Goal: Transaction & Acquisition: Purchase product/service

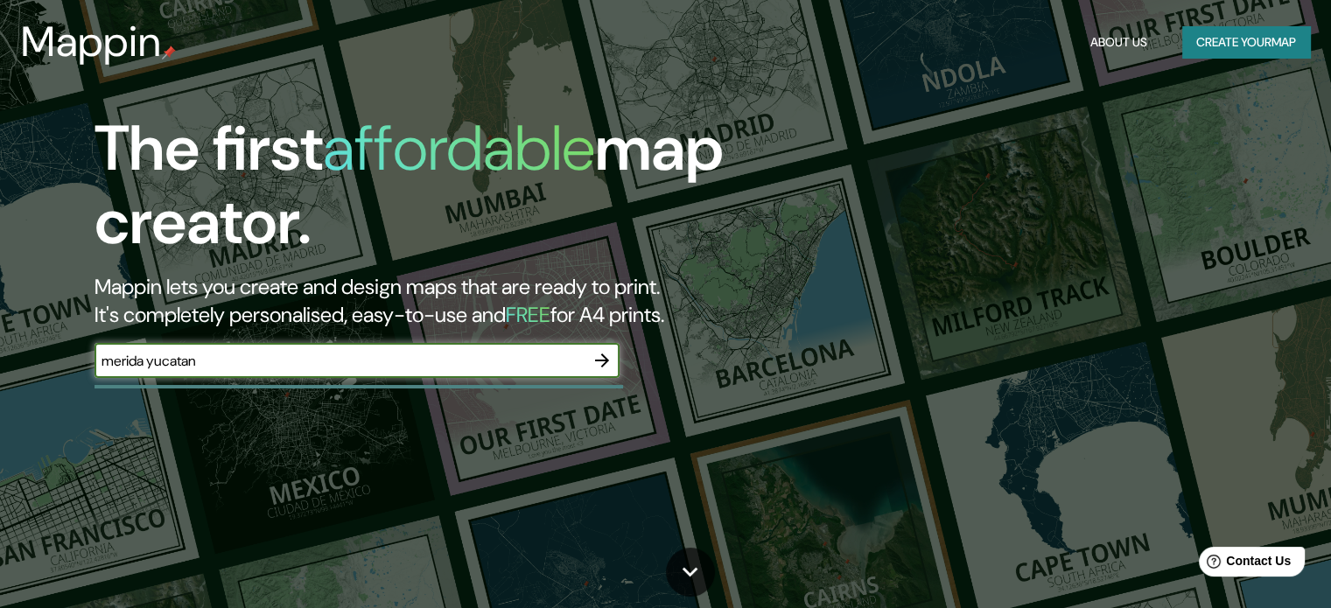
type input "merida yucatan"
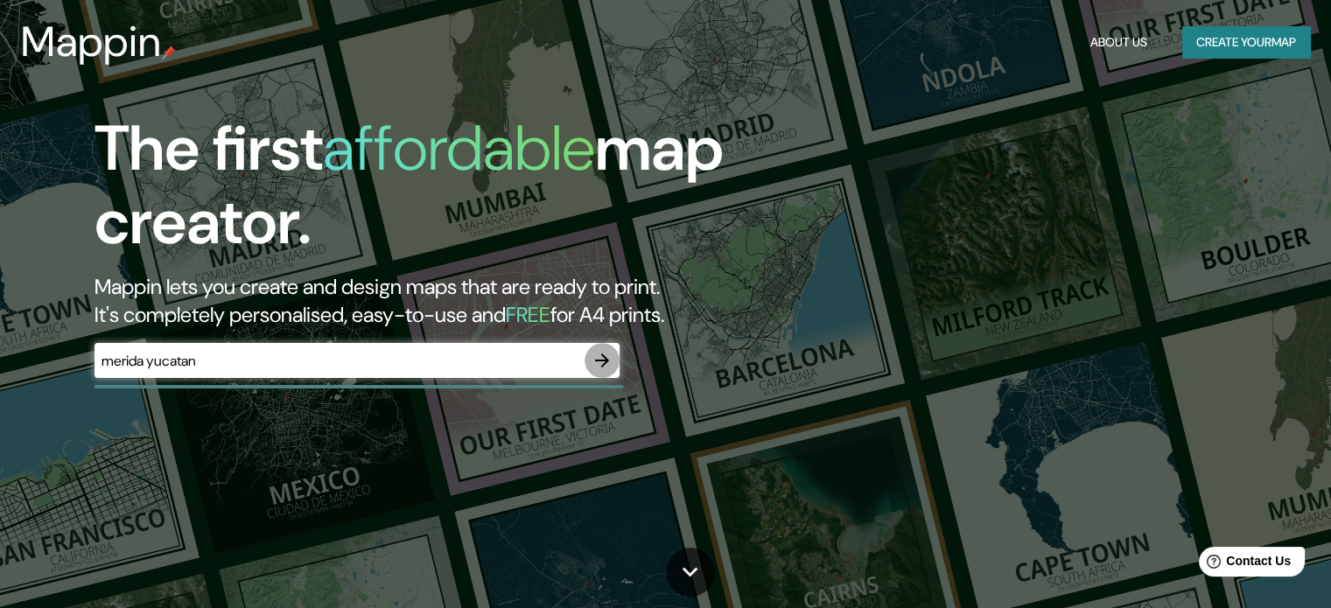
click at [599, 350] on icon "button" at bounding box center [602, 360] width 21 height 21
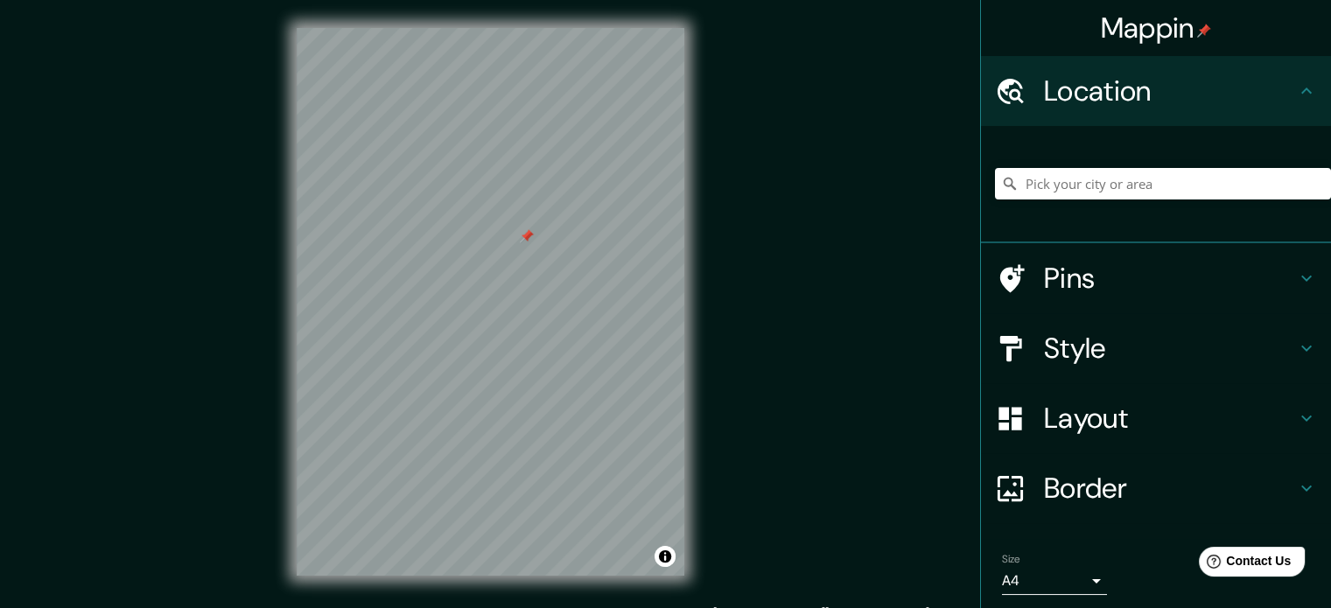
click at [527, 242] on div at bounding box center [527, 236] width 14 height 14
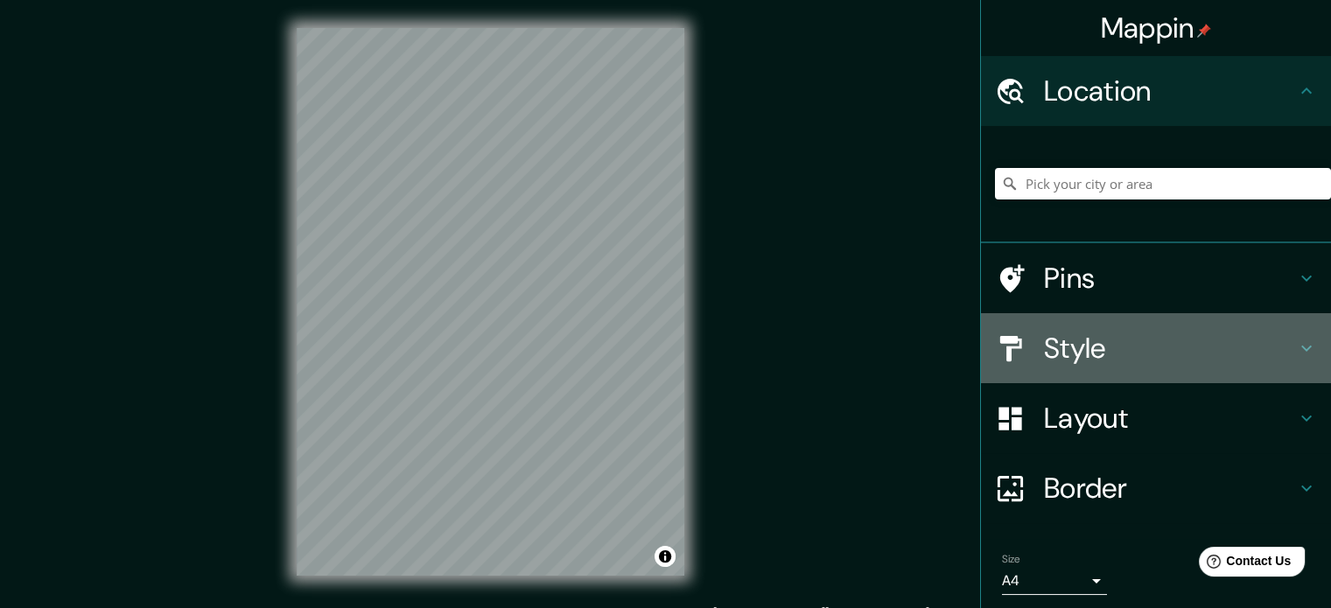
click at [1082, 340] on h4 "Style" at bounding box center [1170, 348] width 252 height 35
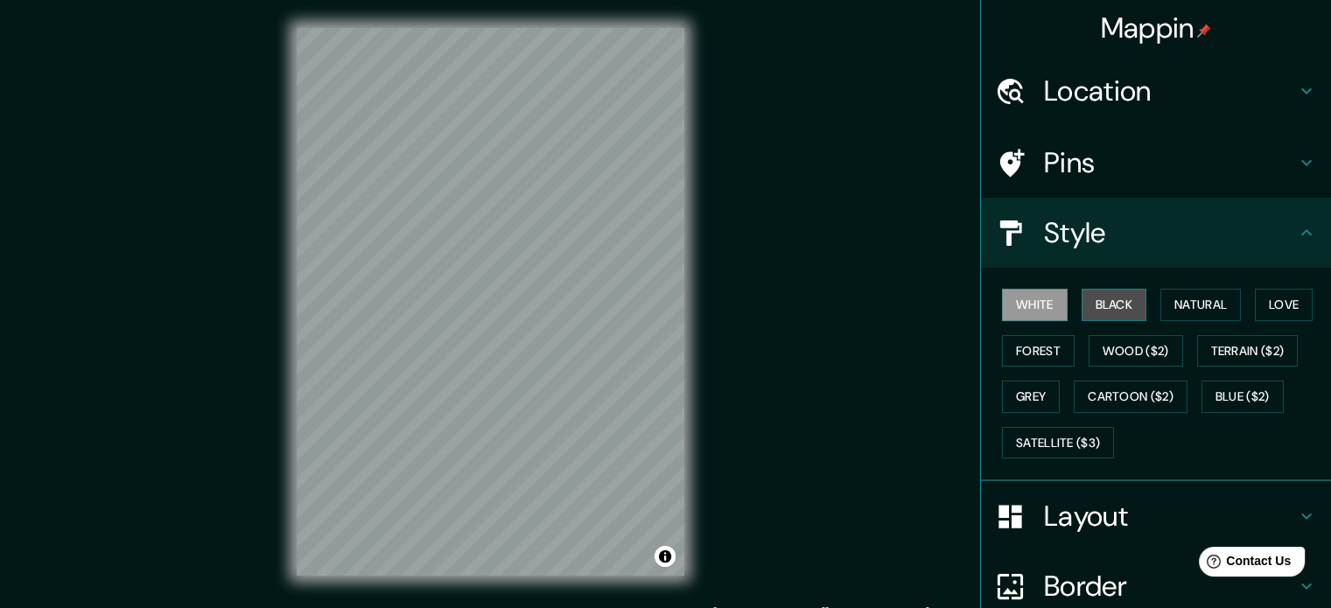
click at [1087, 315] on button "Black" at bounding box center [1115, 305] width 66 height 32
click at [1040, 310] on button "White" at bounding box center [1035, 305] width 66 height 32
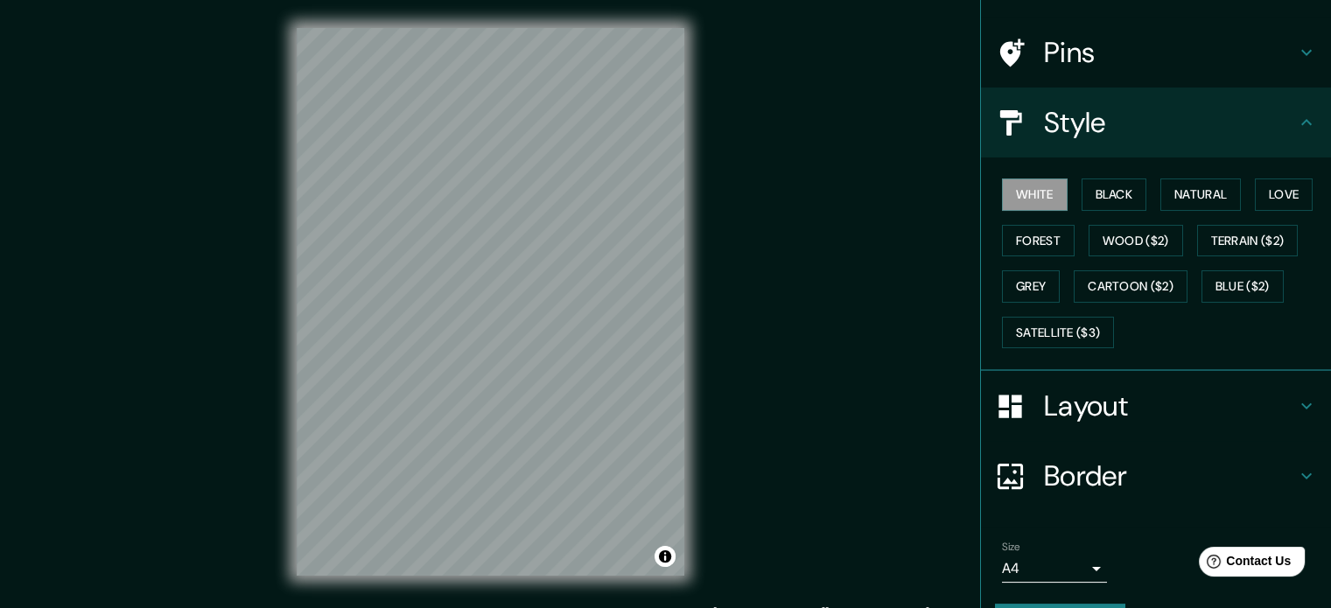
scroll to position [114, 0]
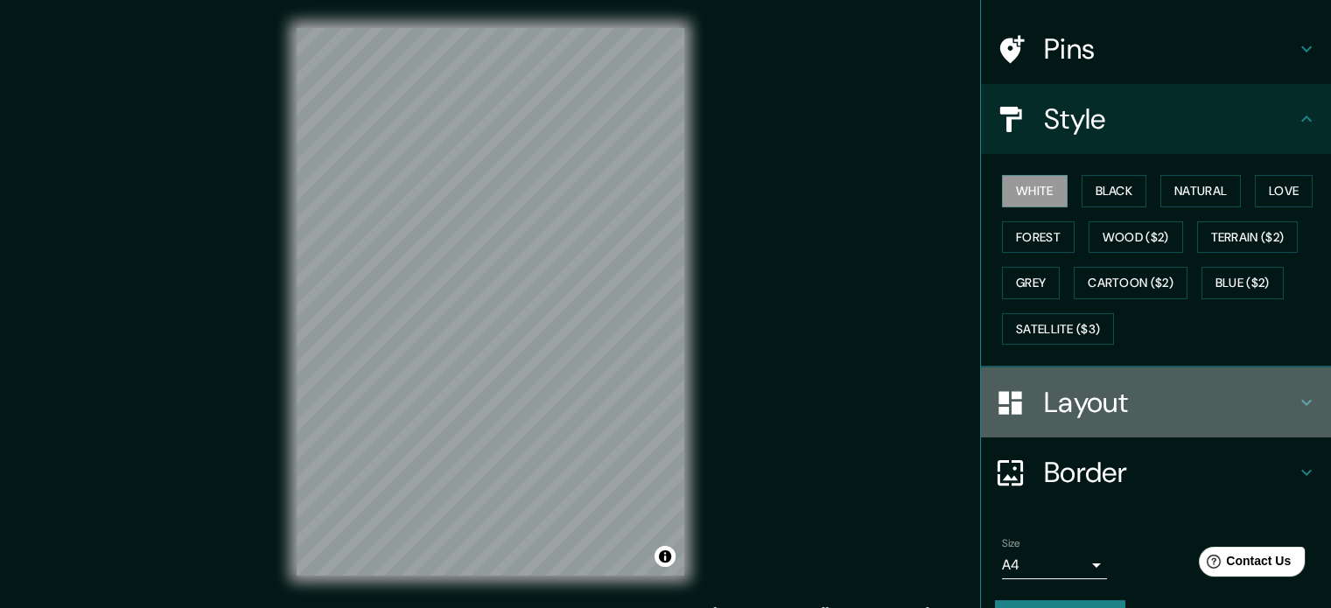
click at [1110, 403] on h4 "Layout" at bounding box center [1170, 402] width 252 height 35
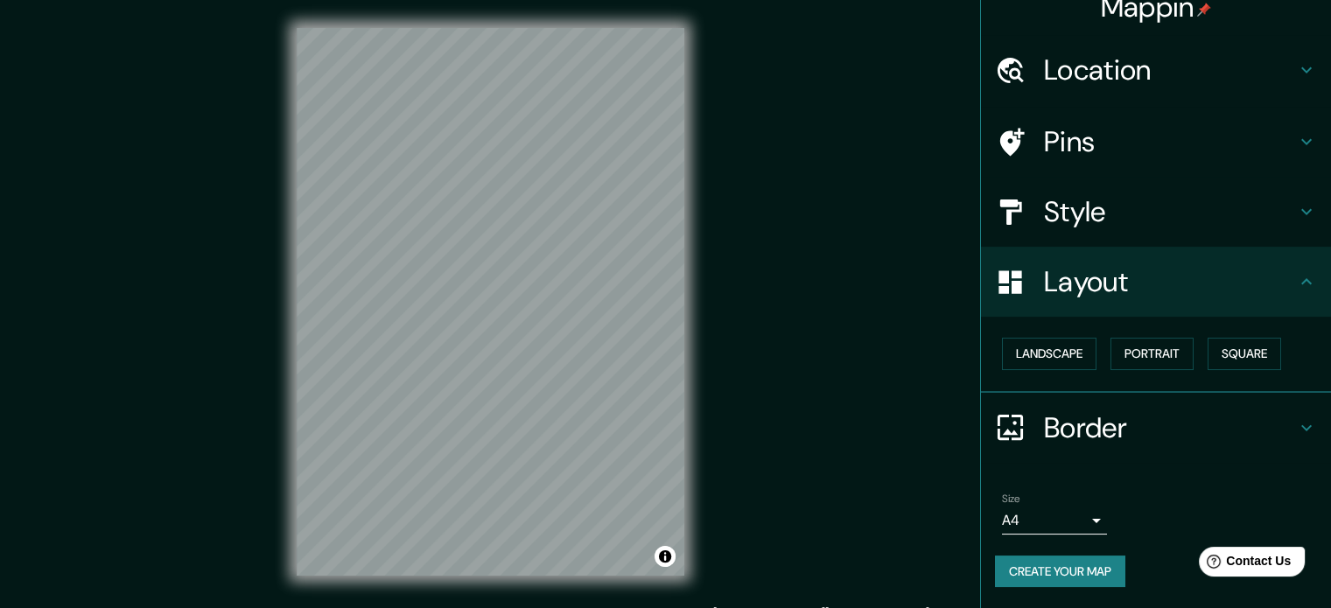
scroll to position [19, 0]
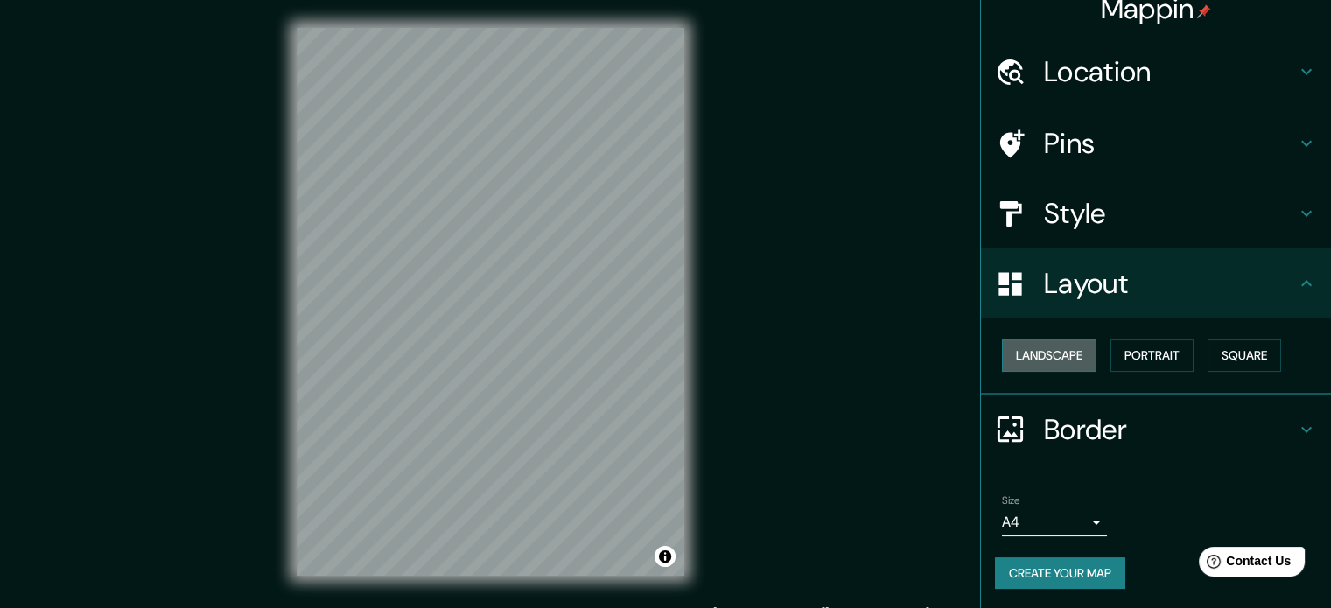
click at [1065, 356] on button "Landscape" at bounding box center [1049, 356] width 95 height 32
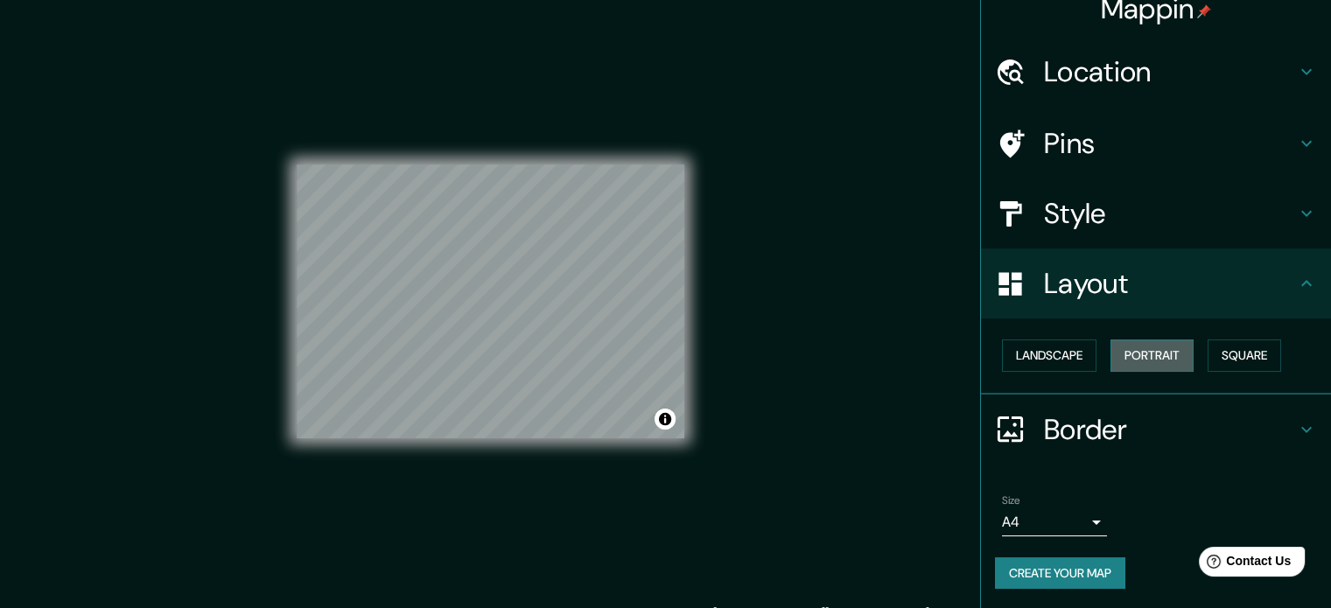
click at [1123, 348] on button "Portrait" at bounding box center [1152, 356] width 83 height 32
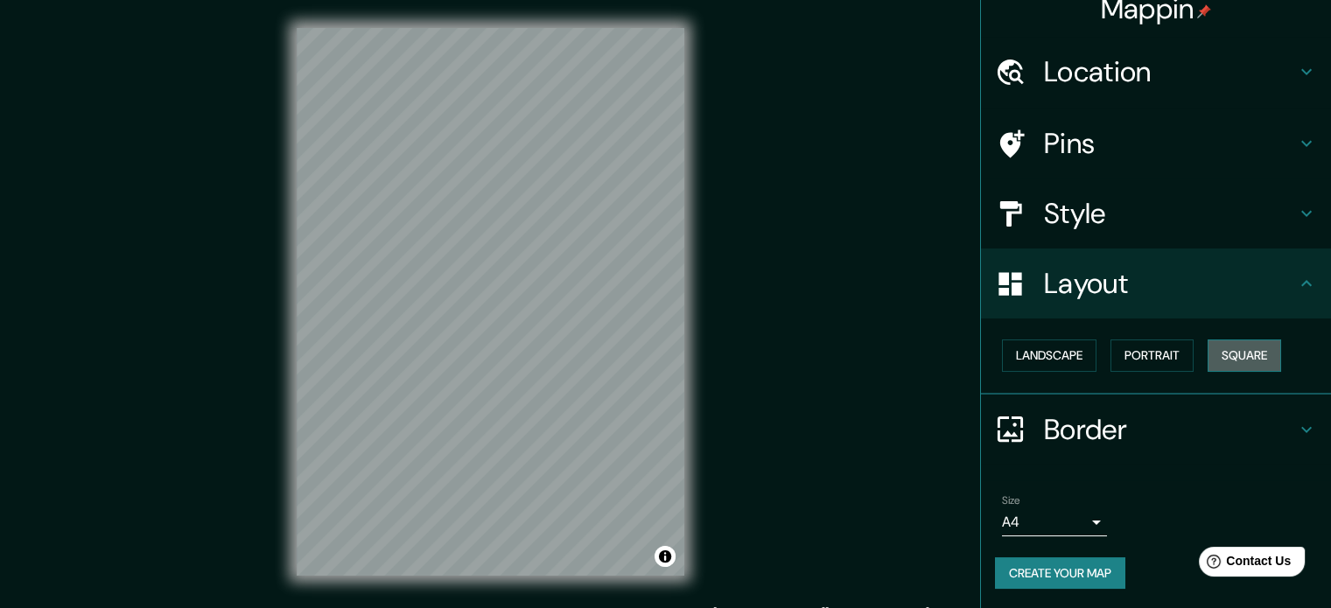
click at [1222, 361] on button "Square" at bounding box center [1245, 356] width 74 height 32
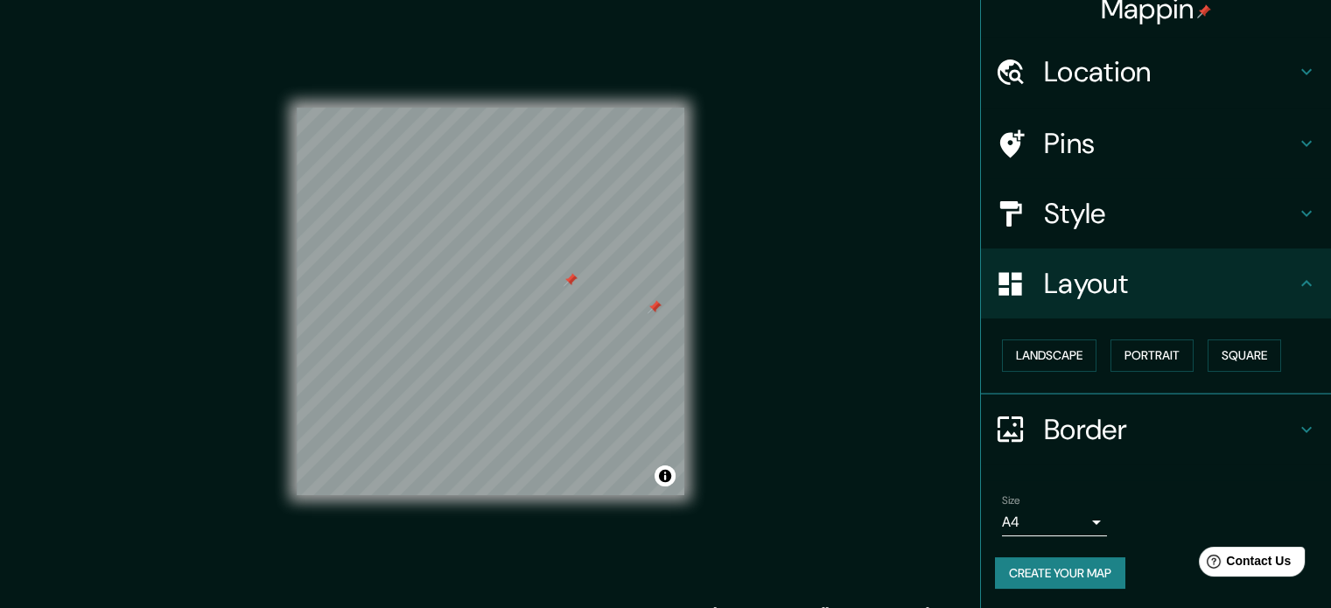
click at [653, 307] on div at bounding box center [655, 307] width 14 height 14
click at [571, 284] on div at bounding box center [571, 280] width 14 height 14
click at [1064, 427] on h4 "Border" at bounding box center [1170, 429] width 252 height 35
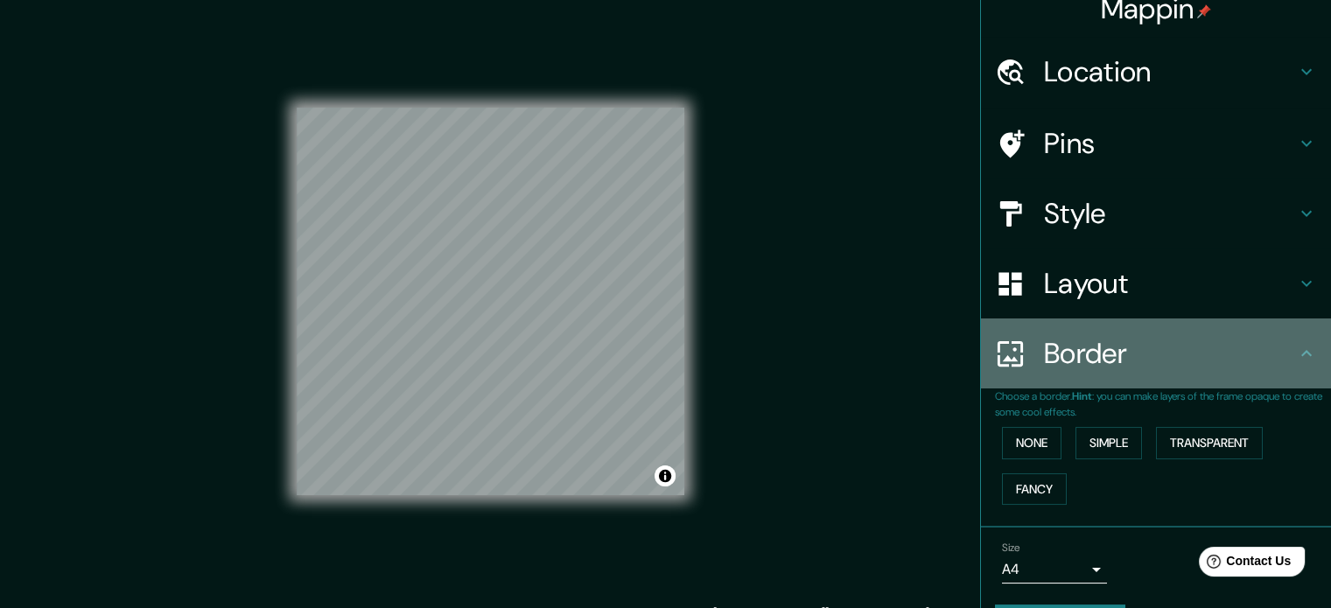
click at [1118, 376] on div "Border" at bounding box center [1156, 354] width 350 height 70
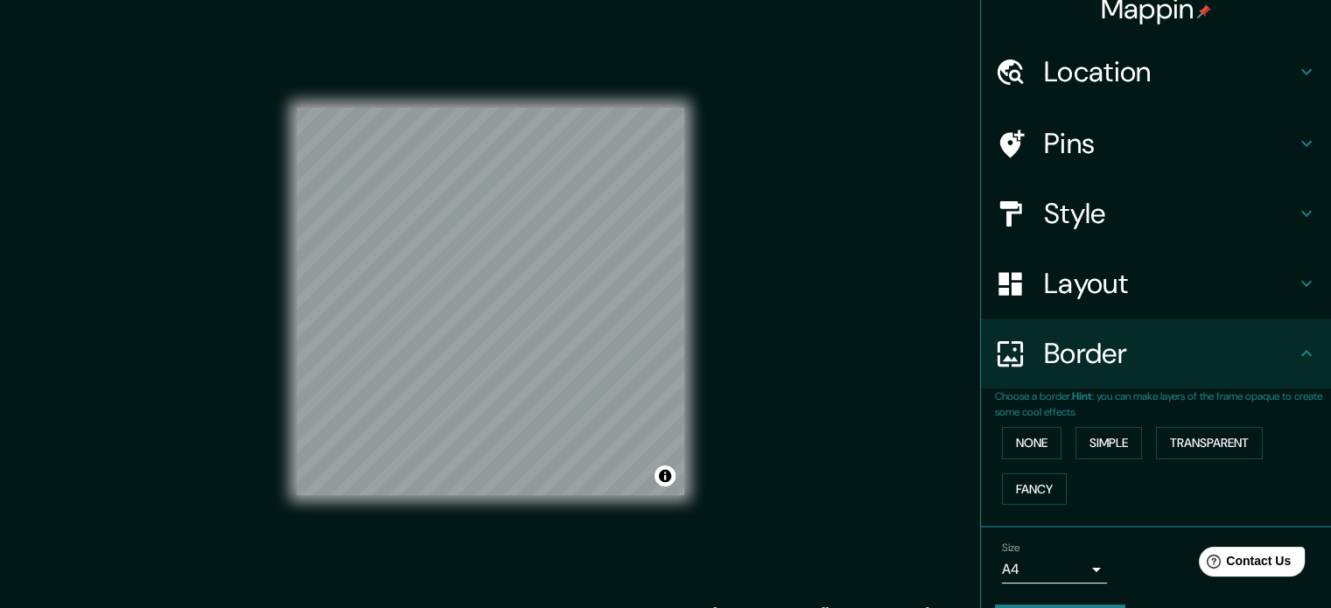
click at [1168, 216] on h4 "Style" at bounding box center [1170, 213] width 252 height 35
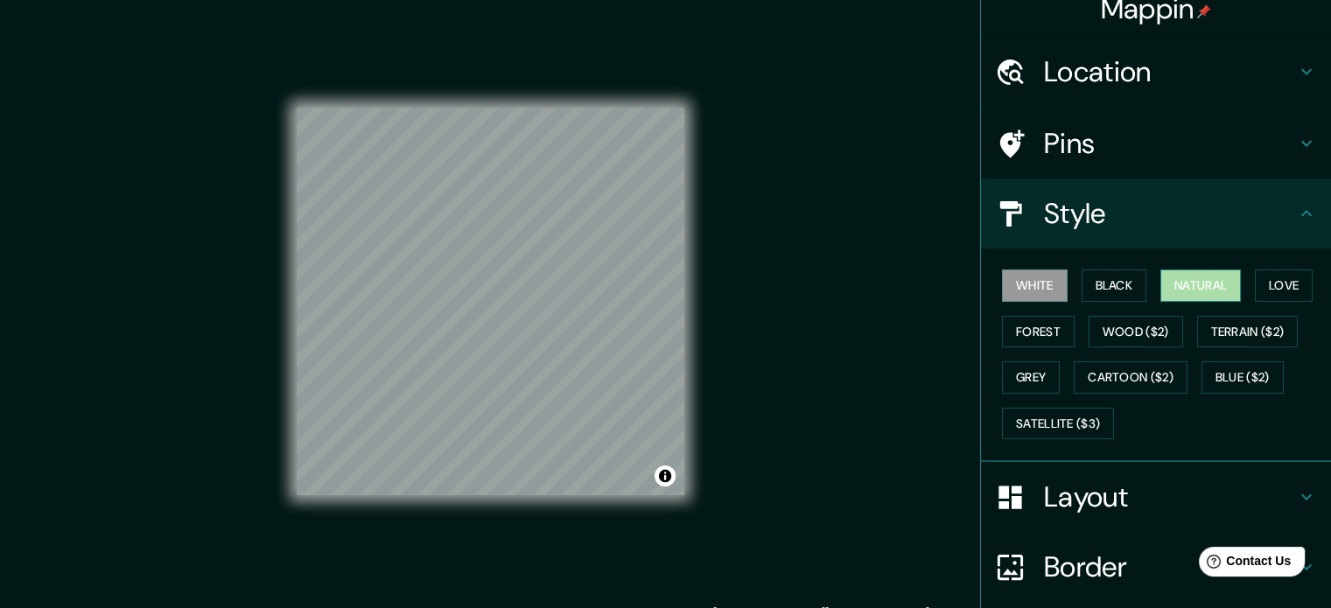
click at [1188, 299] on button "Natural" at bounding box center [1200, 286] width 81 height 32
click at [1037, 289] on button "White" at bounding box center [1035, 286] width 66 height 32
click at [749, 375] on div "Mappin Location Pins Style White Black Natural Love Forest Wood ($2) Terrain ($…" at bounding box center [665, 316] width 1331 height 632
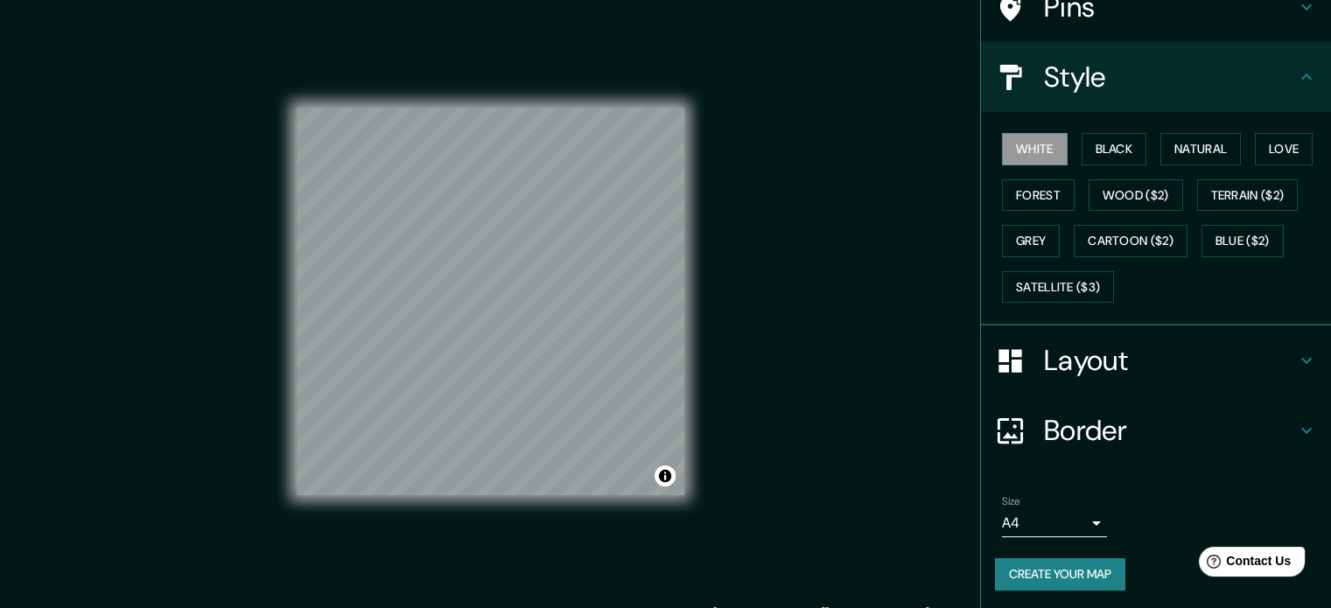
scroll to position [155, 0]
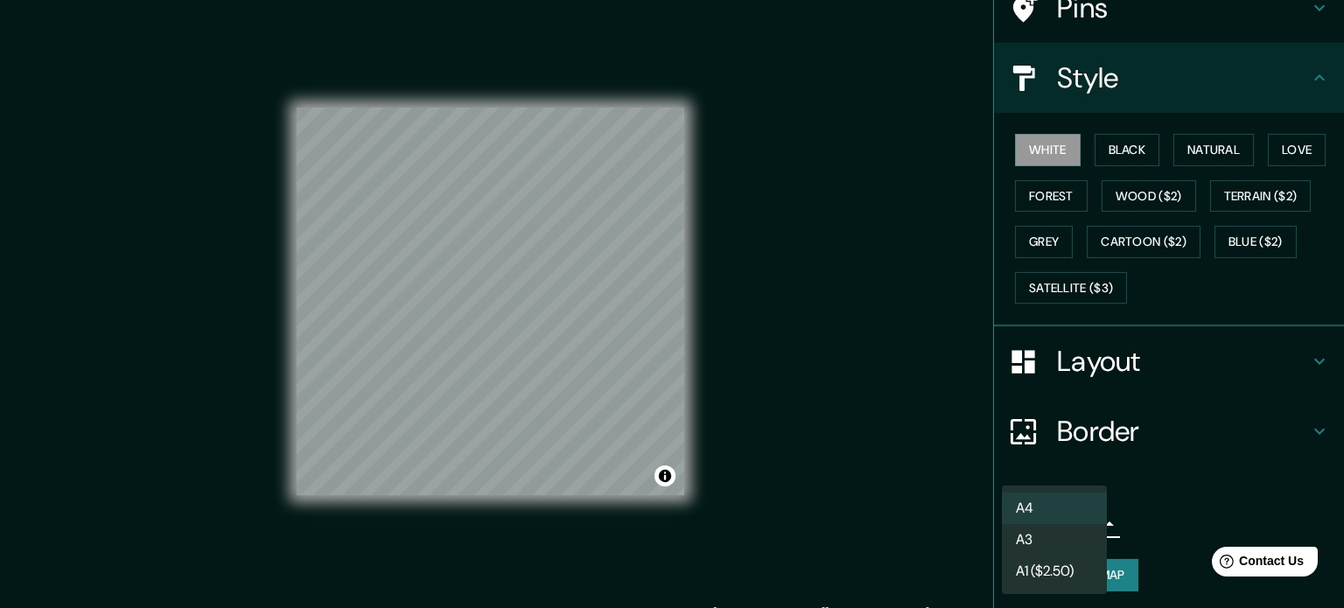
click at [1048, 515] on body "Mappin Location Pins Style White Black Natural Love Forest Wood ($2) Terrain ($…" at bounding box center [672, 304] width 1344 height 608
click at [1159, 515] on div at bounding box center [672, 304] width 1344 height 608
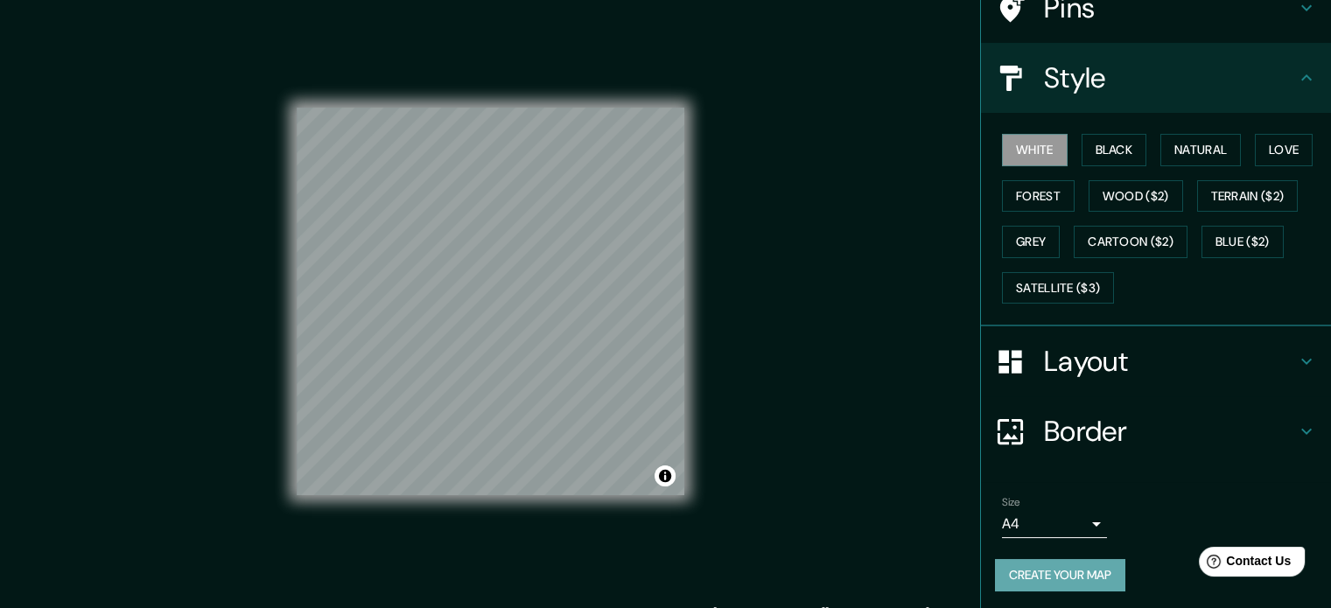
click at [1076, 571] on button "Create your map" at bounding box center [1060, 575] width 130 height 32
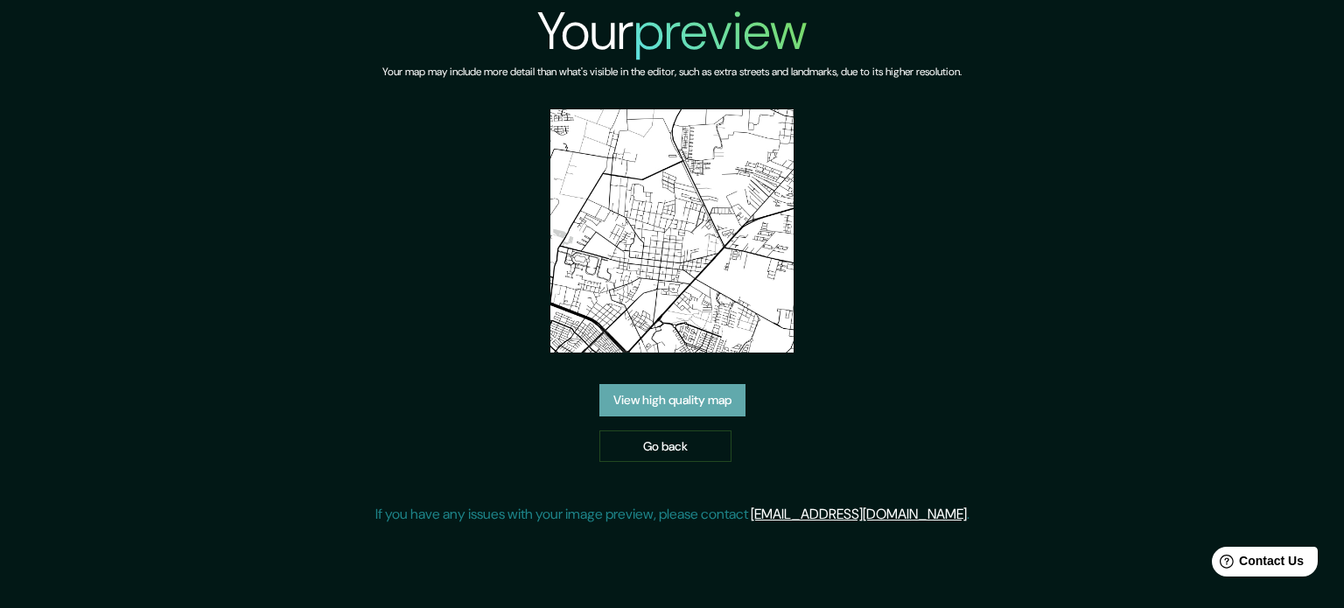
click at [689, 404] on link "View high quality map" at bounding box center [672, 400] width 146 height 32
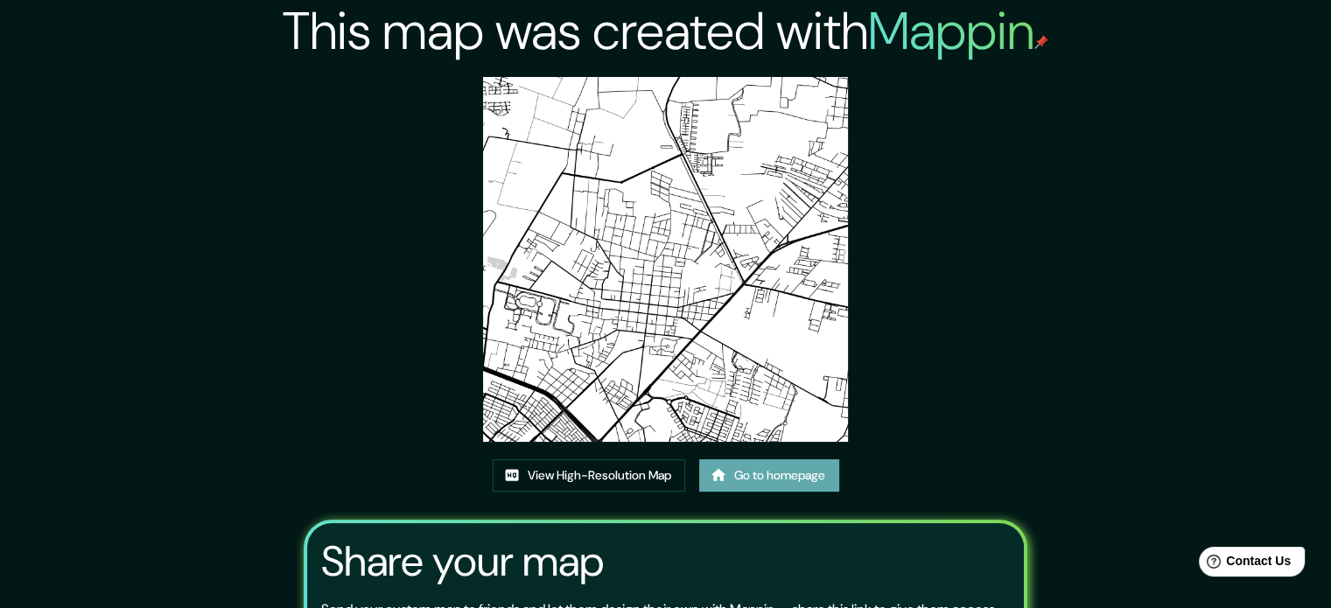
click at [798, 466] on link "Go to homepage" at bounding box center [769, 475] width 140 height 32
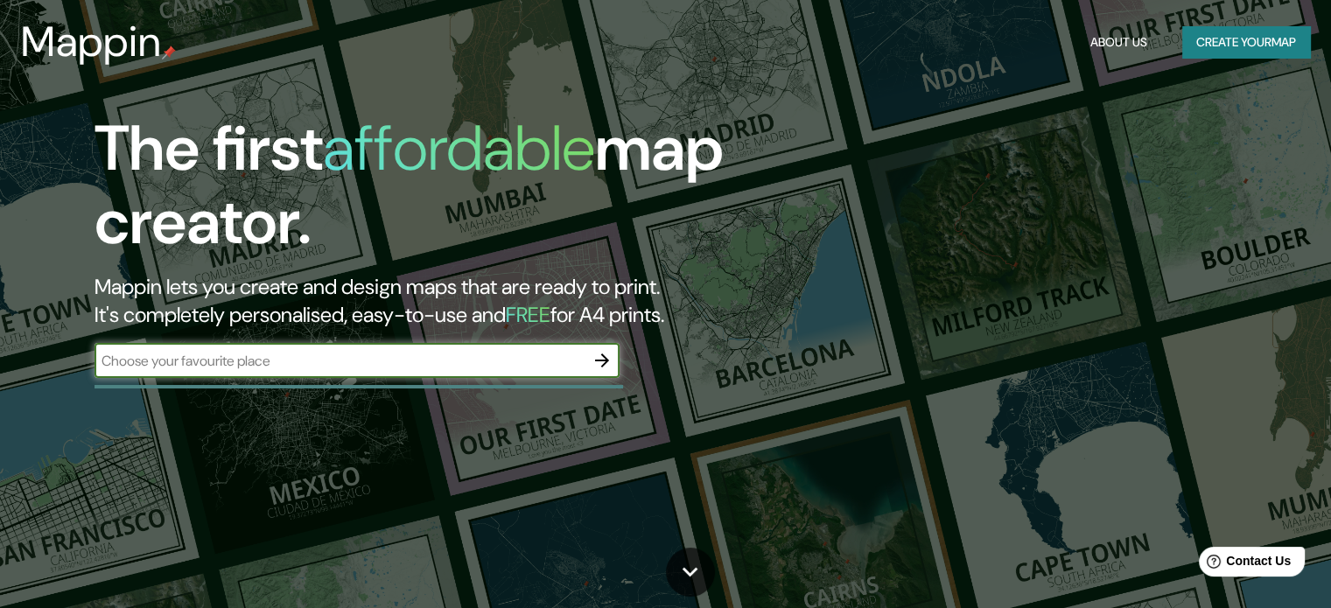
click at [543, 354] on input "text" at bounding box center [340, 361] width 490 height 20
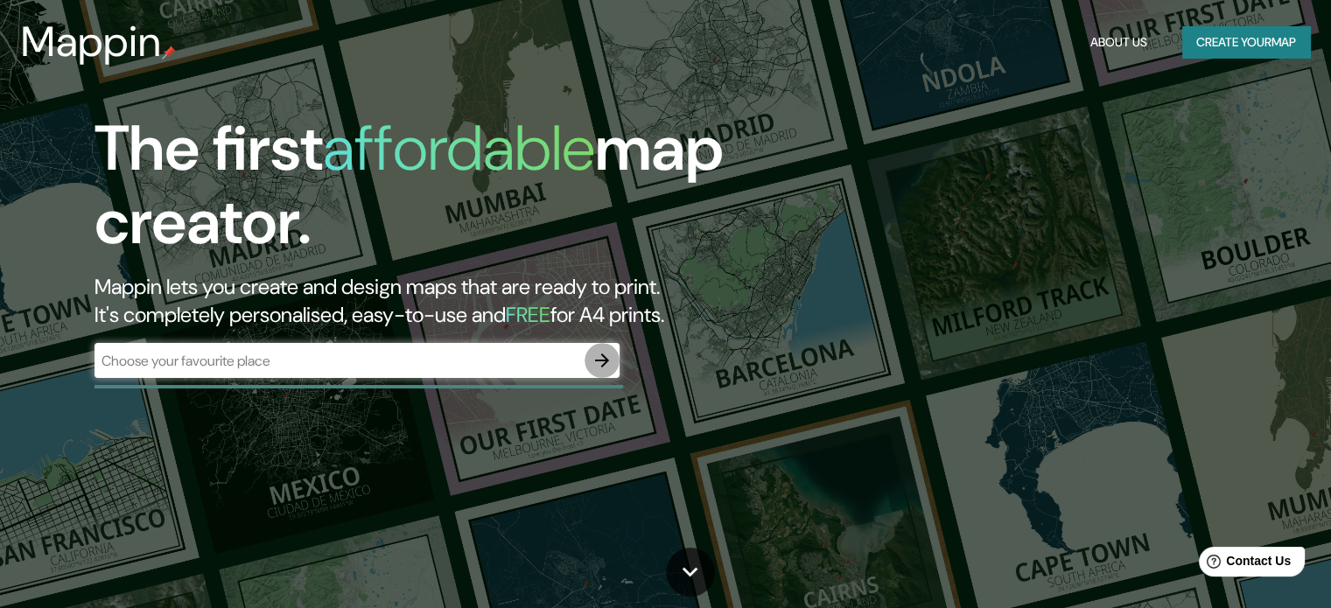
click at [600, 355] on icon "button" at bounding box center [602, 360] width 21 height 21
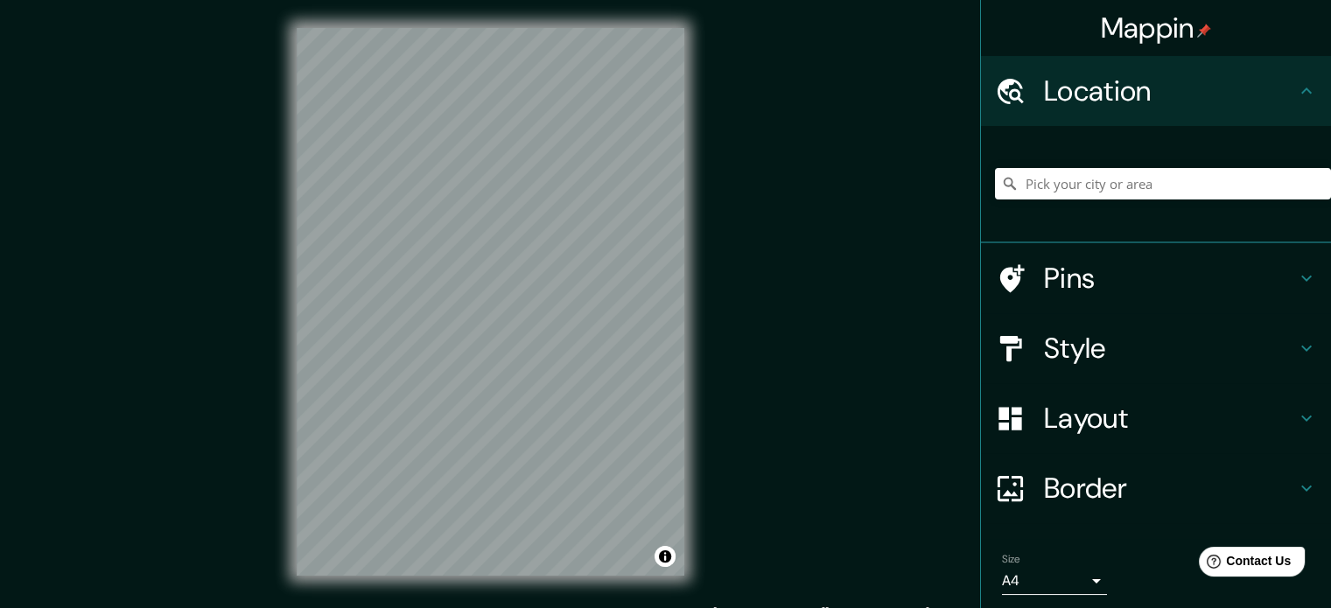
click at [812, 440] on div "Mappin Location Pins Style Layout Border Choose a border. Hint : you can make l…" at bounding box center [665, 316] width 1331 height 632
